Goal: Find specific page/section: Find specific page/section

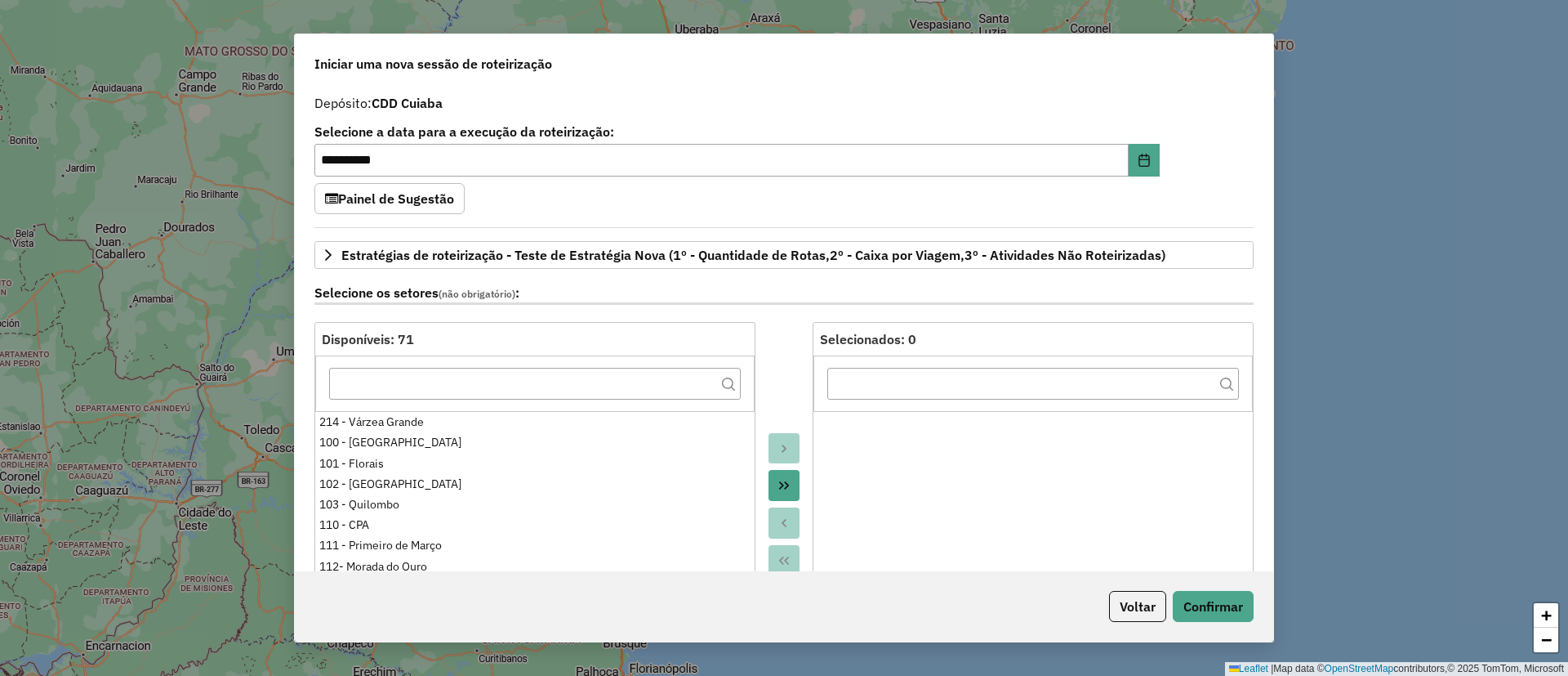
select select "*"
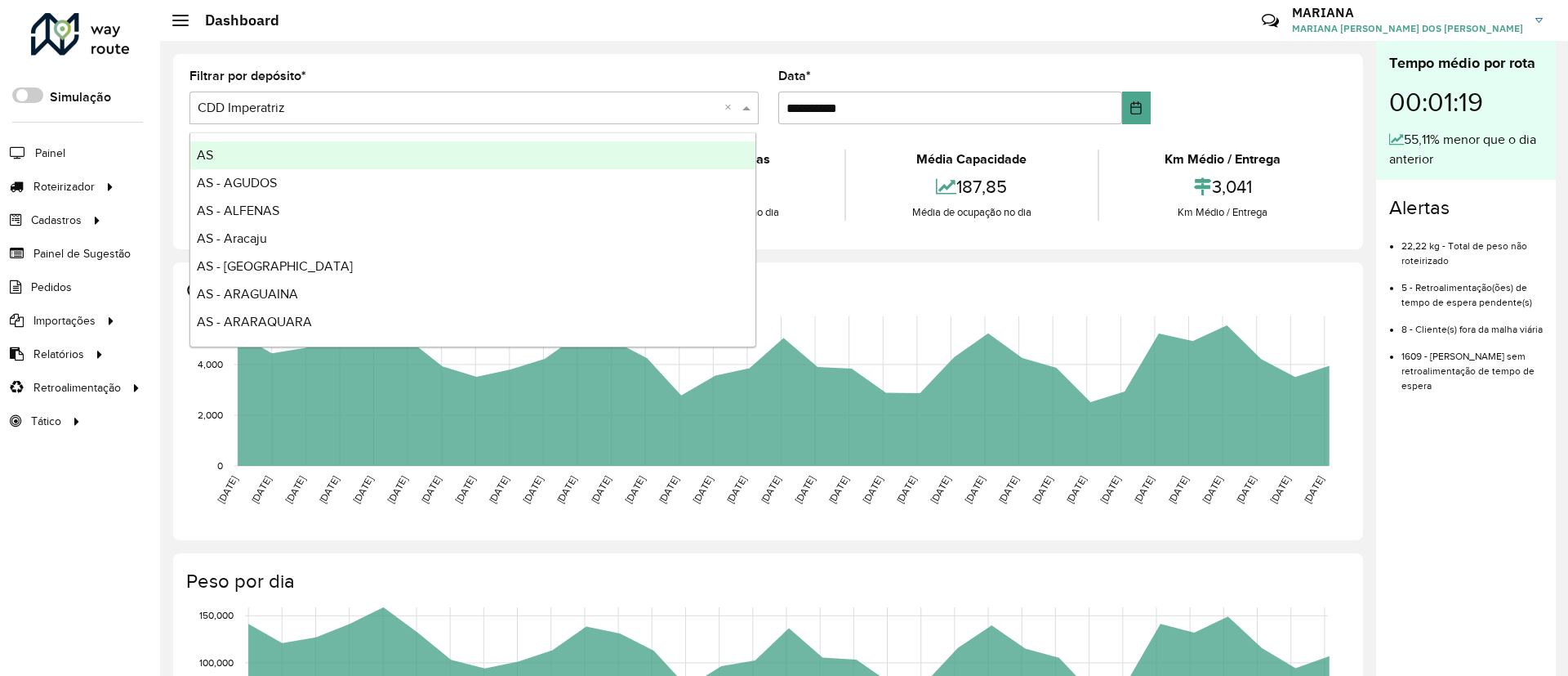
click at [461, 105] on input "text" at bounding box center [457, 109] width 520 height 20
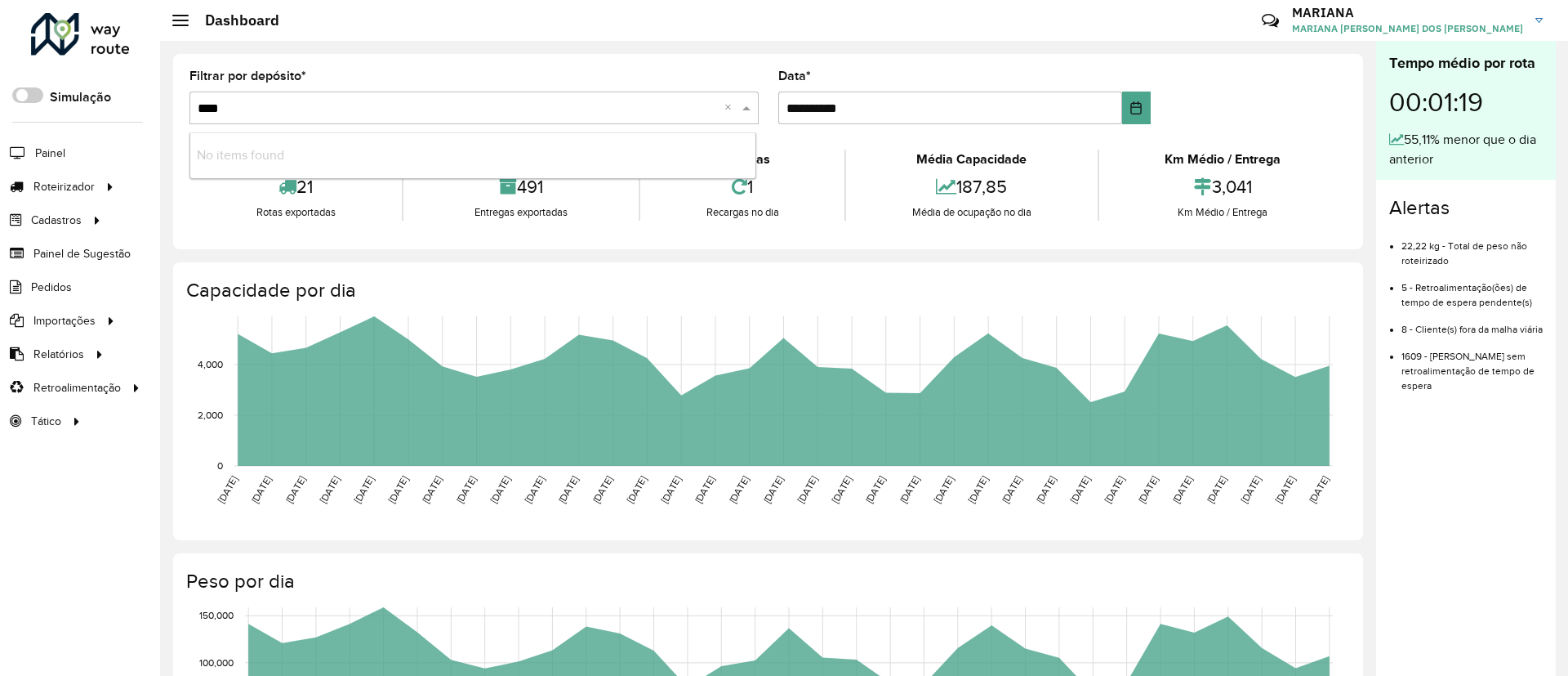
type input "***"
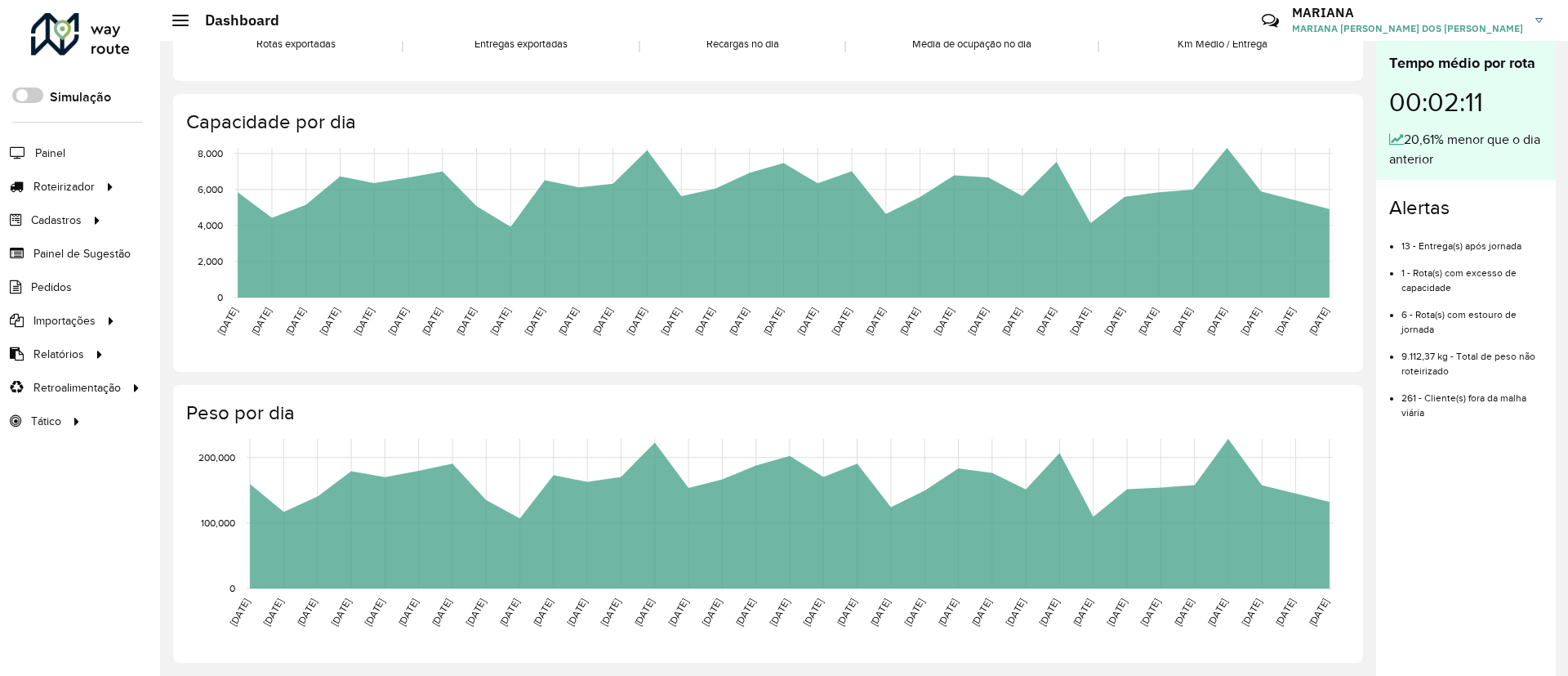
scroll to position [158, 0]
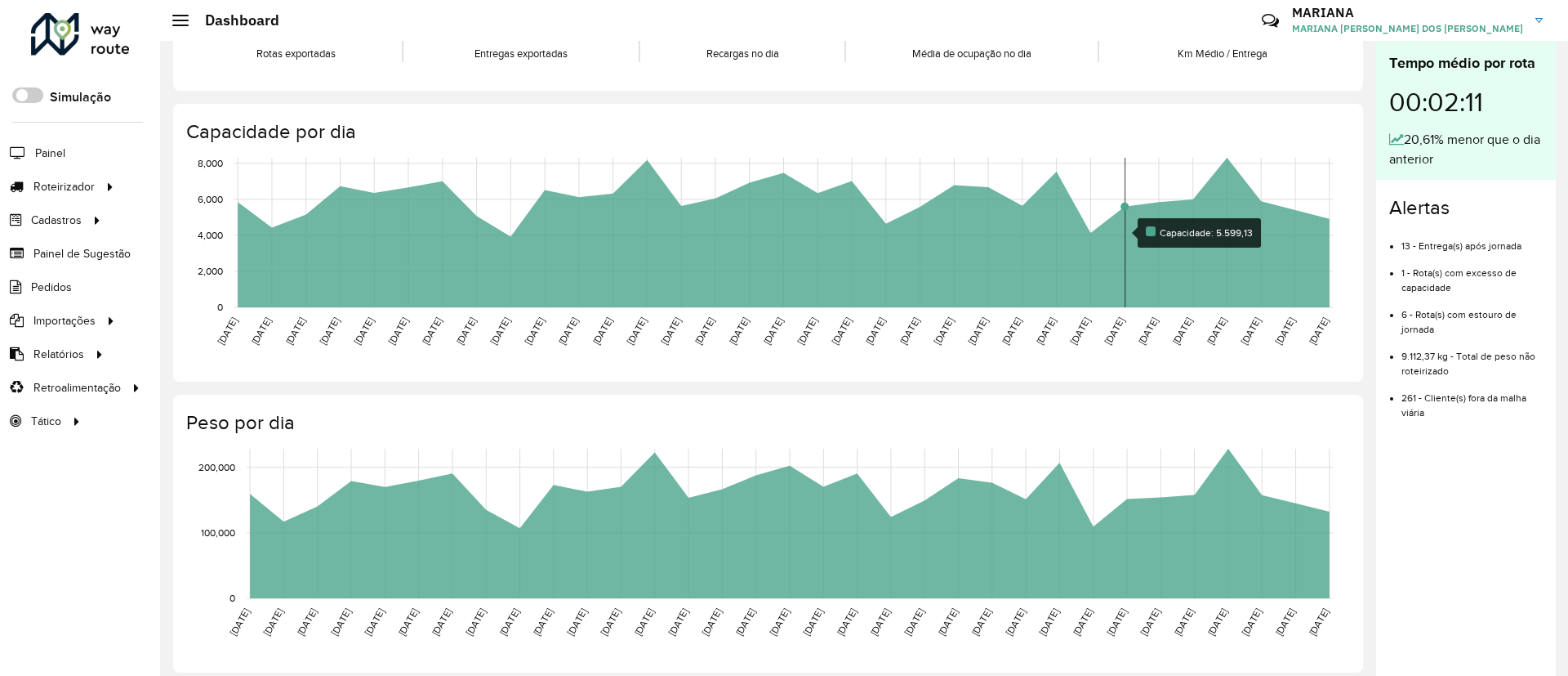
click at [1119, 244] on rect at bounding box center [784, 232] width 1098 height 150
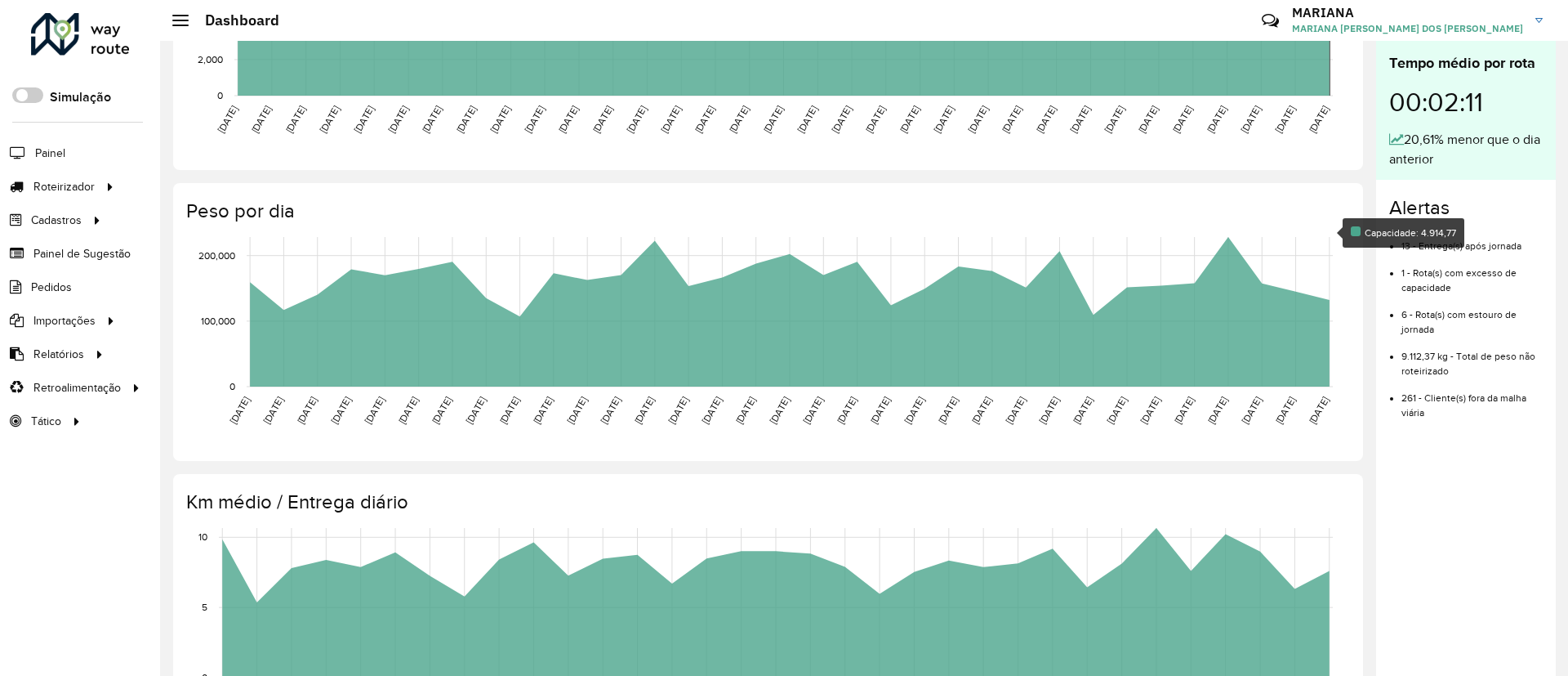
scroll to position [459, 0]
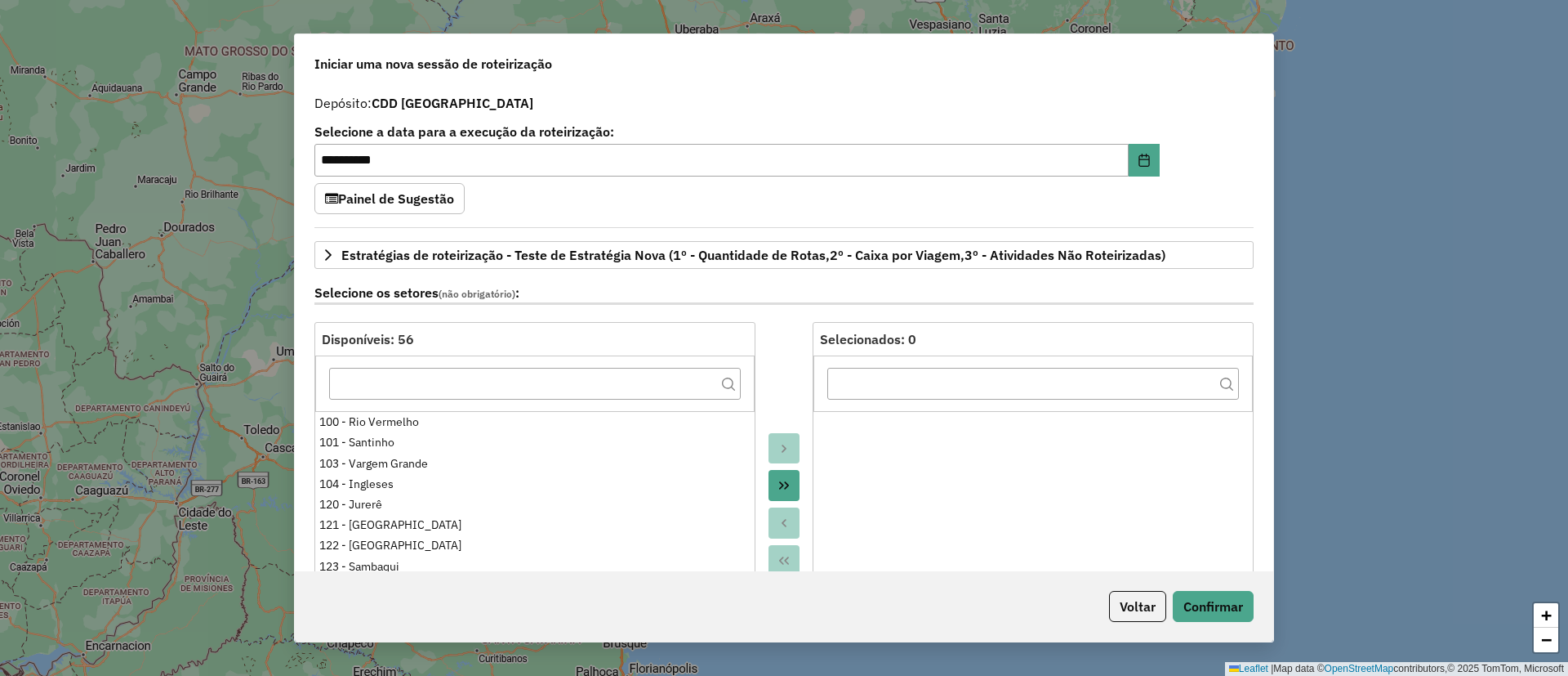
select select "*"
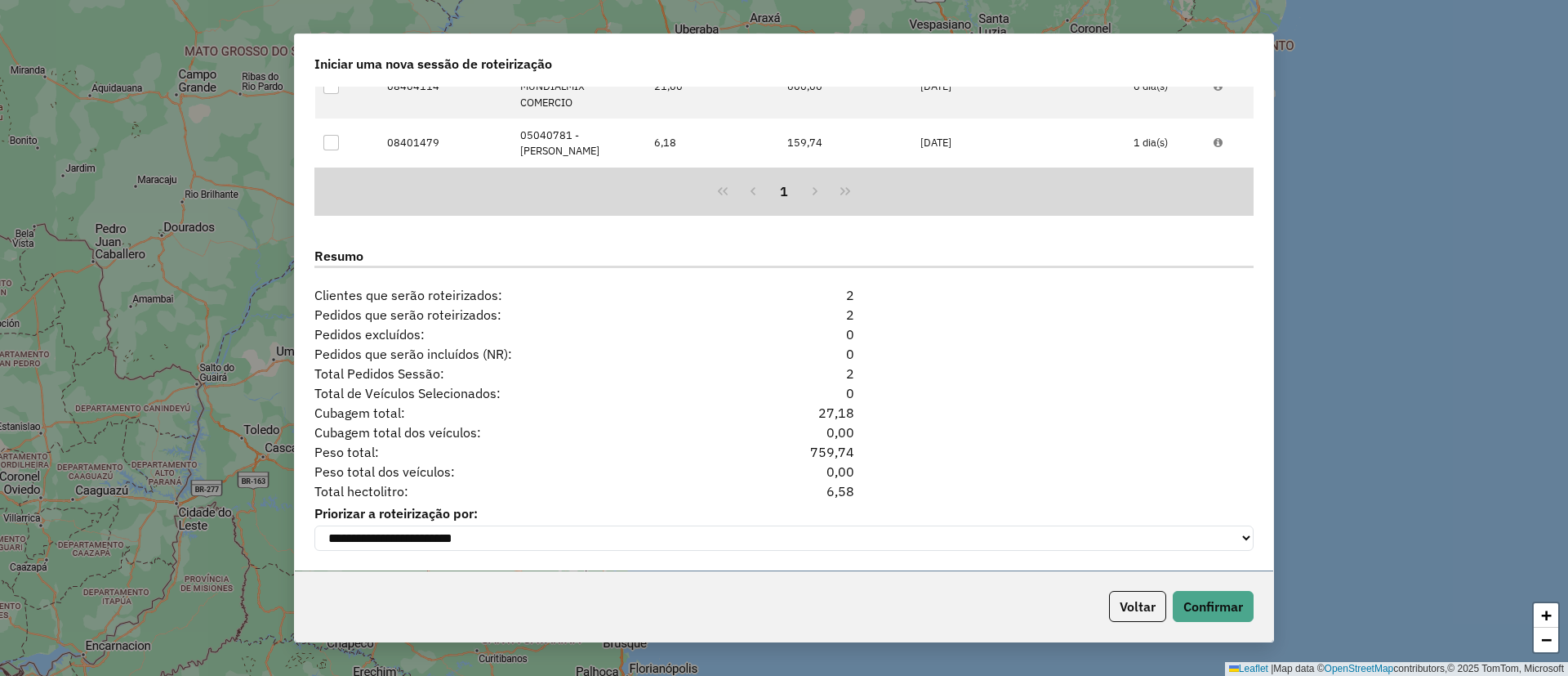
click at [1045, 445] on div "Peso total: 759,74" at bounding box center [784, 452] width 959 height 20
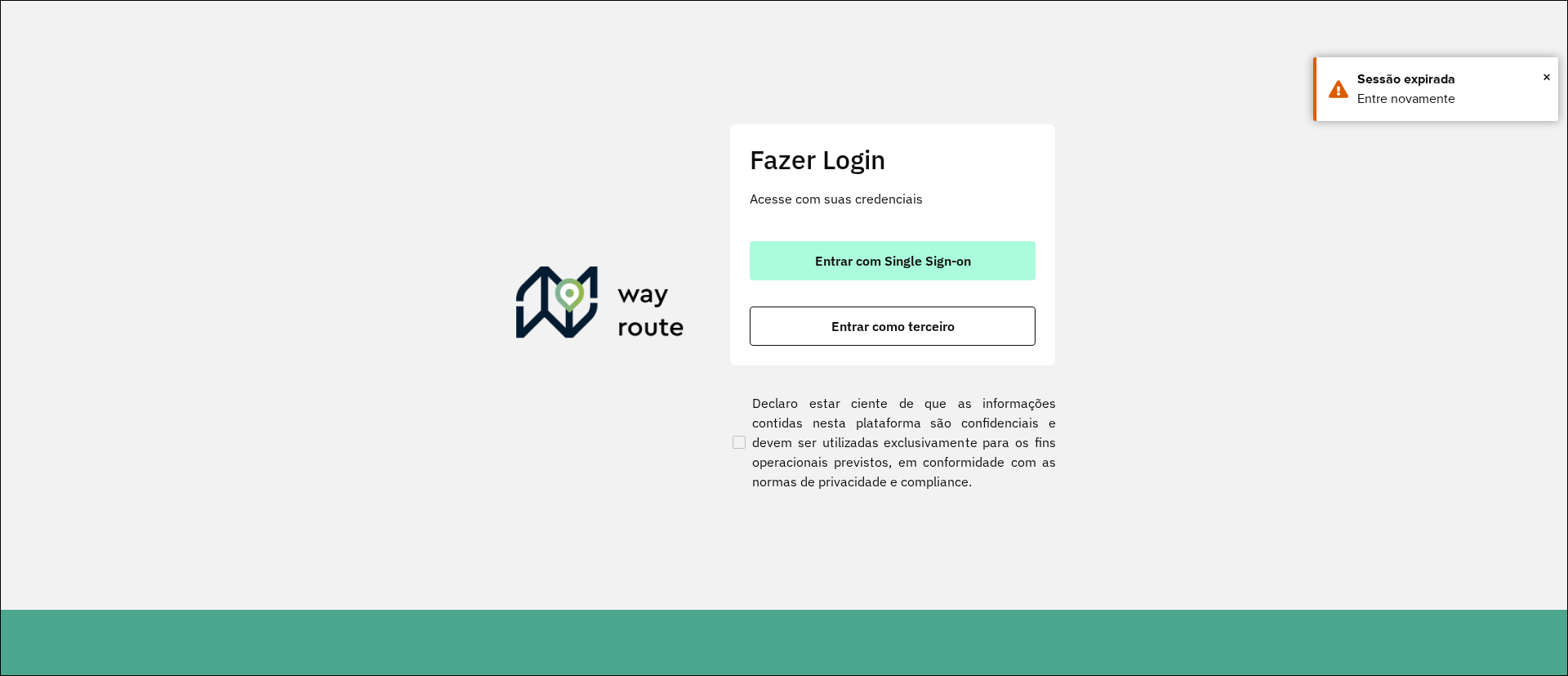
click at [855, 254] on span "Entrar com Single Sign-on" at bounding box center [892, 261] width 156 height 13
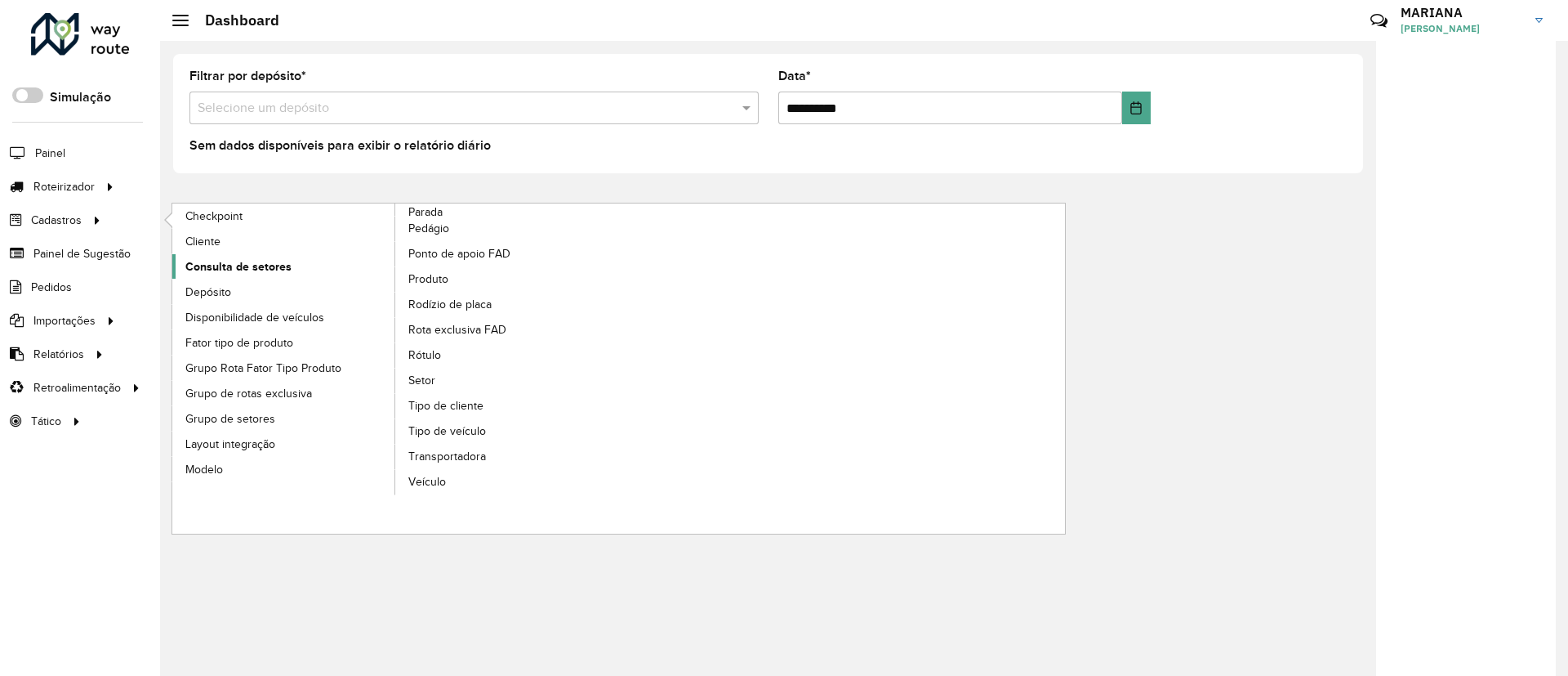
click at [220, 266] on span "Consulta de setores" at bounding box center [238, 266] width 106 height 17
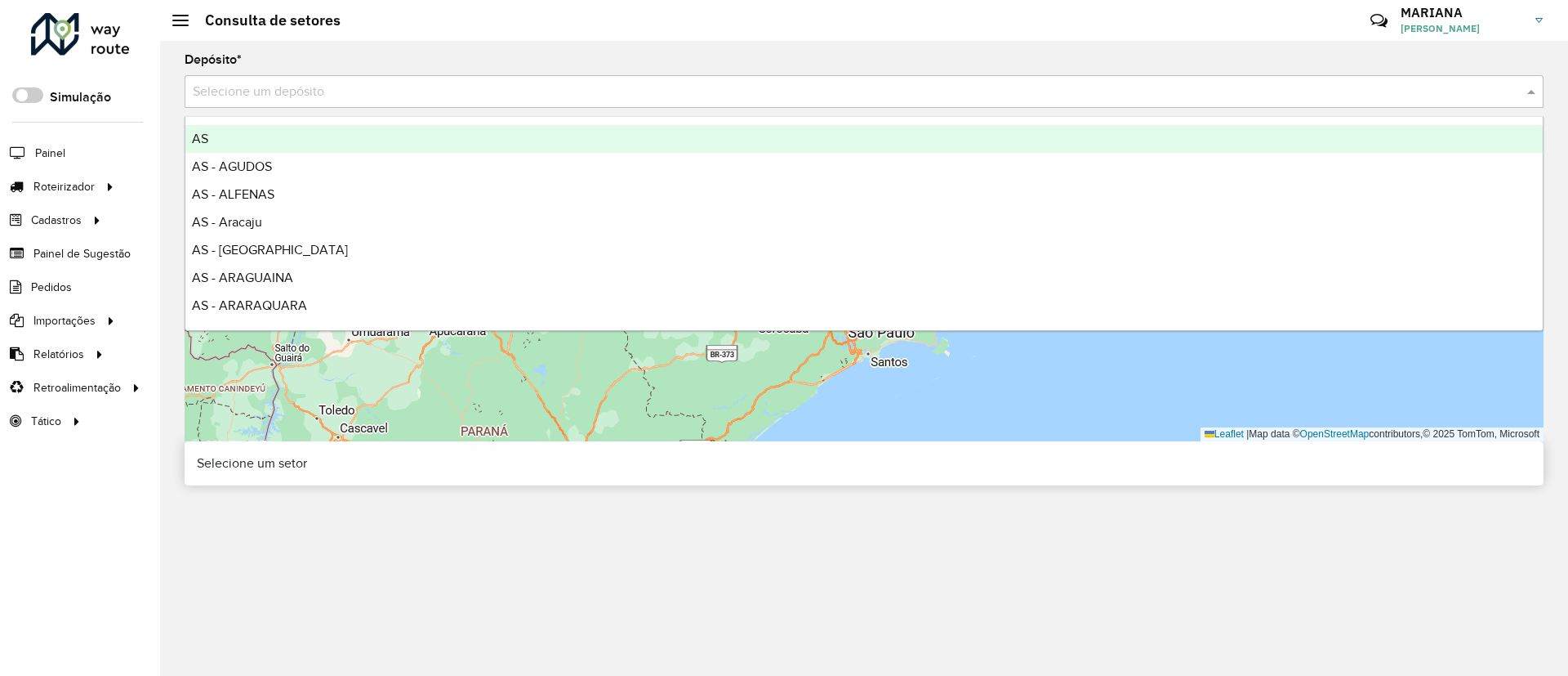
click at [269, 80] on div "Selecione um depósito" at bounding box center [864, 92] width 1359 height 32
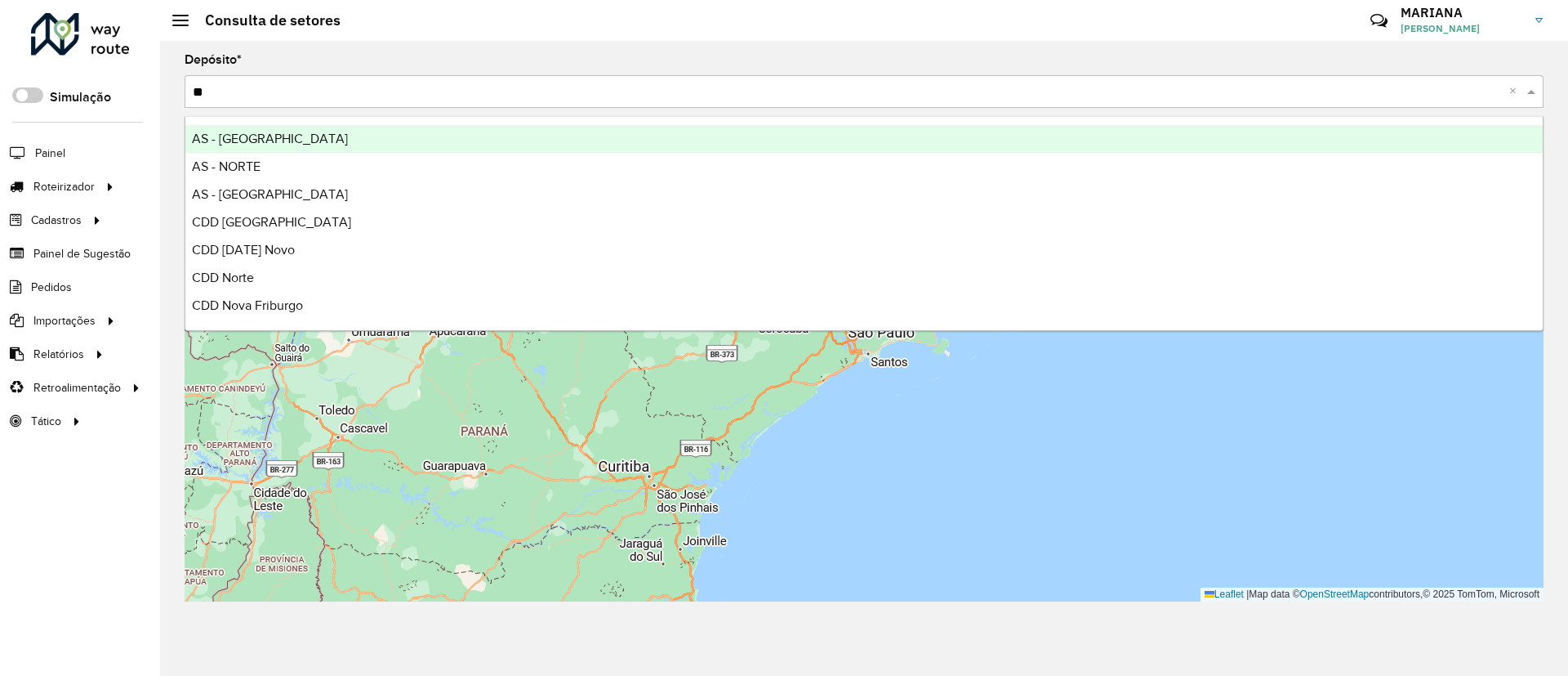
type input "***"
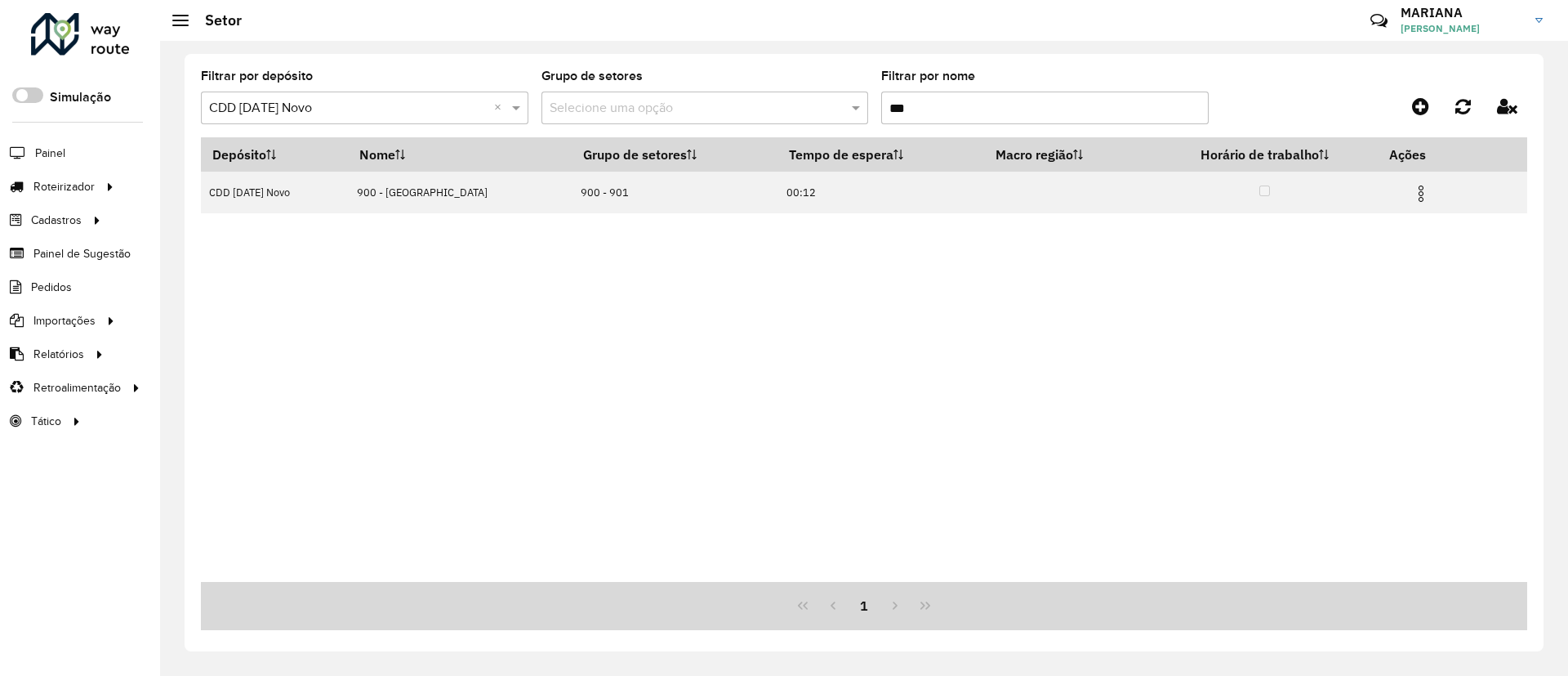
click at [1221, 496] on div "Depósito Nome Grupo de setores Tempo de espera Macro região Horário de trabalho…" at bounding box center [865, 360] width 1327 height 445
